Goal: Task Accomplishment & Management: Manage account settings

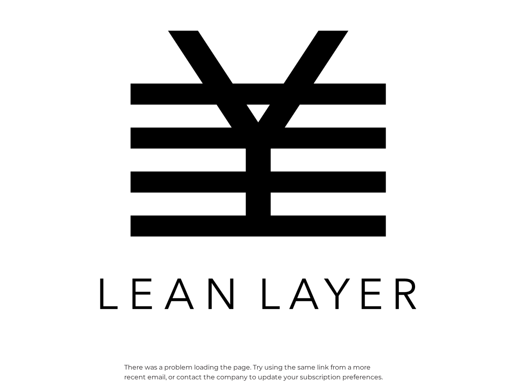
click at [258, 196] on img at bounding box center [258, 170] width 327 height 327
